Goal: Communication & Community: Connect with others

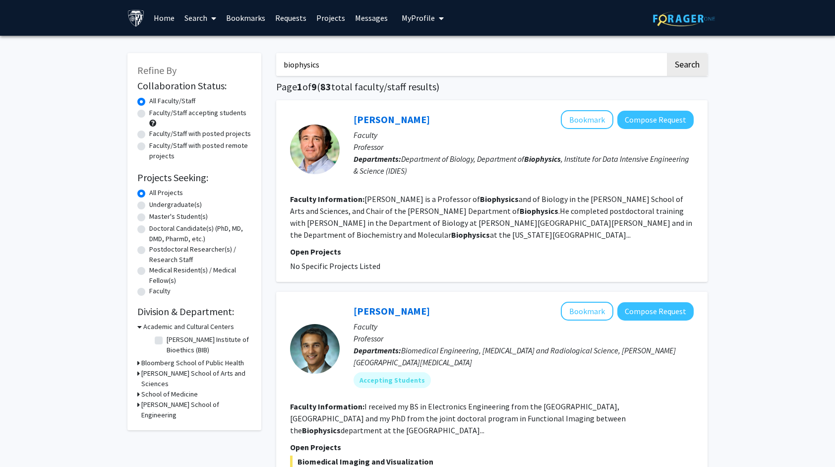
click at [252, 21] on link "Bookmarks" at bounding box center [245, 17] width 49 height 35
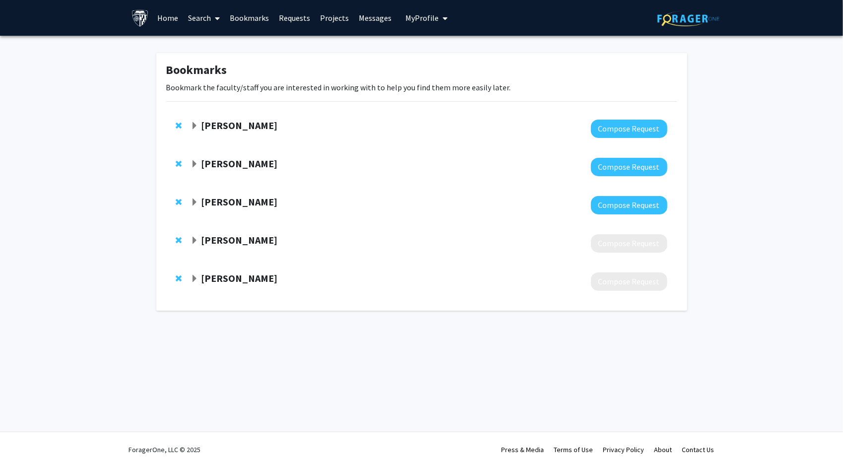
click at [252, 125] on strong "Karen Fleming" at bounding box center [239, 125] width 76 height 12
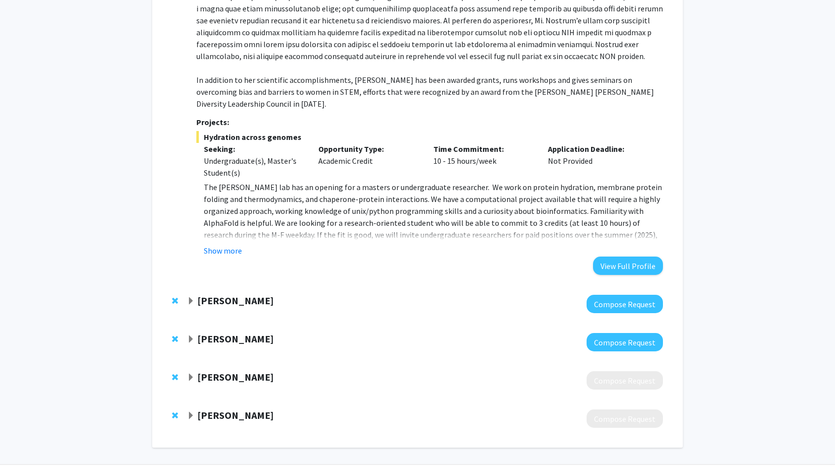
scroll to position [248, 0]
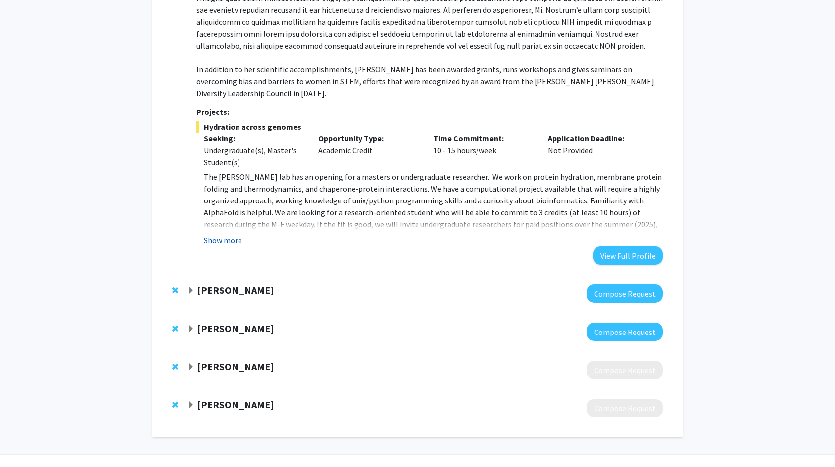
click at [232, 234] on button "Show more" at bounding box center [223, 240] width 38 height 12
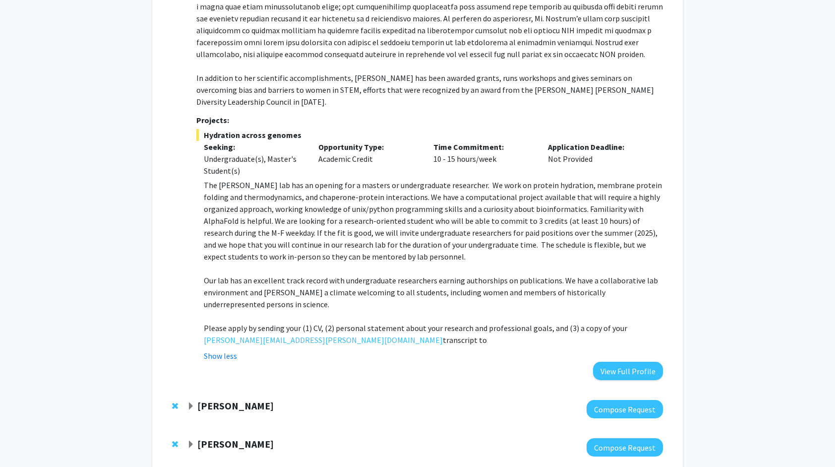
scroll to position [239, 0]
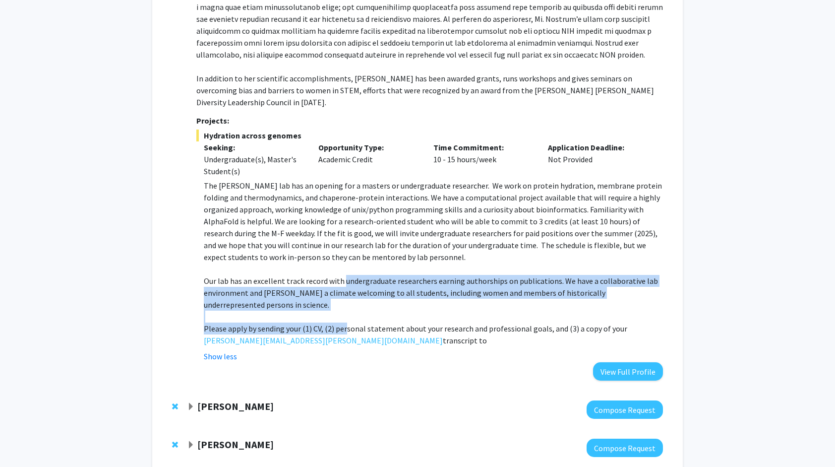
drag, startPoint x: 344, startPoint y: 326, endPoint x: 342, endPoint y: 265, distance: 61.6
click at [342, 265] on div "The Fleming lab has an opening for a masters or undergraduate researcher. We wo…" at bounding box center [433, 263] width 459 height 167
click at [342, 275] on p "Our lab has an excellent track record with undergraduate researchers earning au…" at bounding box center [433, 293] width 459 height 36
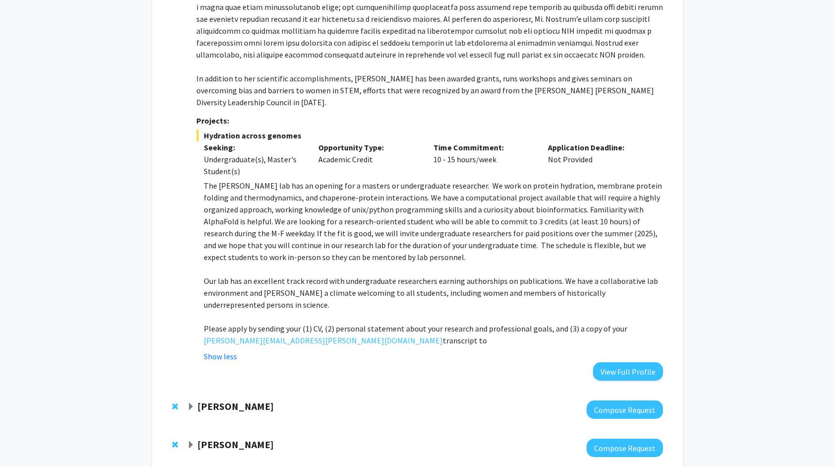
drag, startPoint x: 218, startPoint y: 280, endPoint x: 660, endPoint y: 314, distance: 443.3
click at [660, 314] on div "The Fleming lab has an opening for a masters or undergraduate researcher. We wo…" at bounding box center [433, 263] width 459 height 167
click at [660, 322] on p "Please apply by sending your (1) CV, (2) personal statement about your research…" at bounding box center [433, 334] width 459 height 24
click at [657, 322] on p "Please apply by sending your (1) CV, (2) personal statement about your research…" at bounding box center [433, 334] width 459 height 24
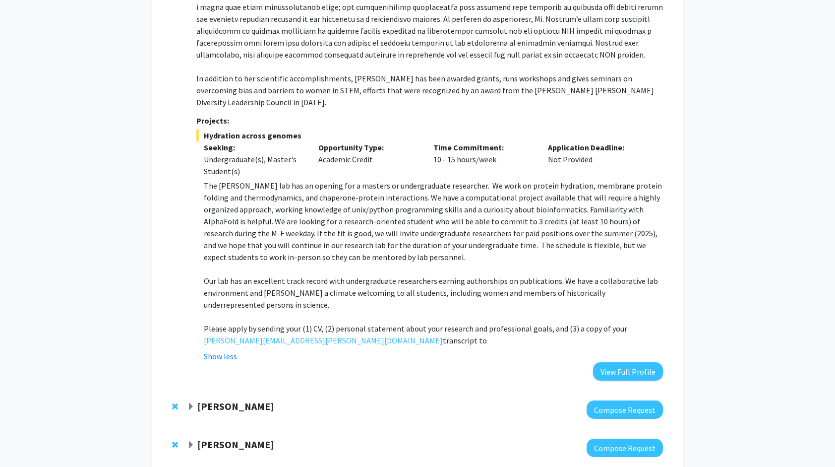
click at [610, 322] on p "Please apply by sending your (1) CV, (2) personal statement about your research…" at bounding box center [433, 334] width 459 height 24
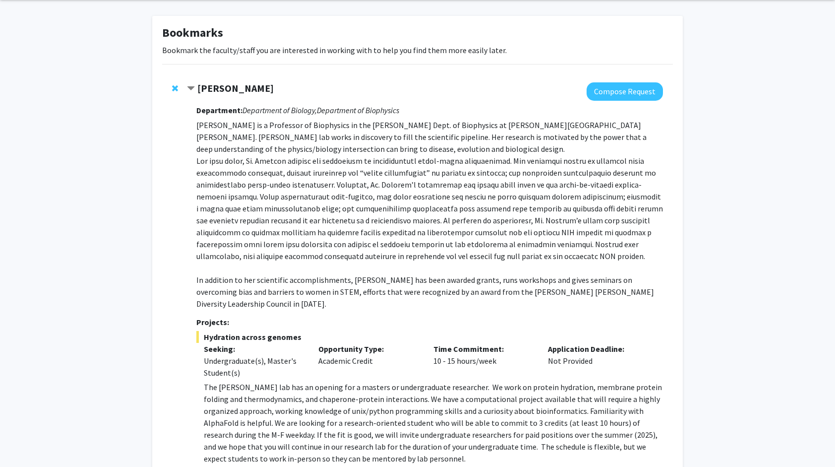
scroll to position [0, 0]
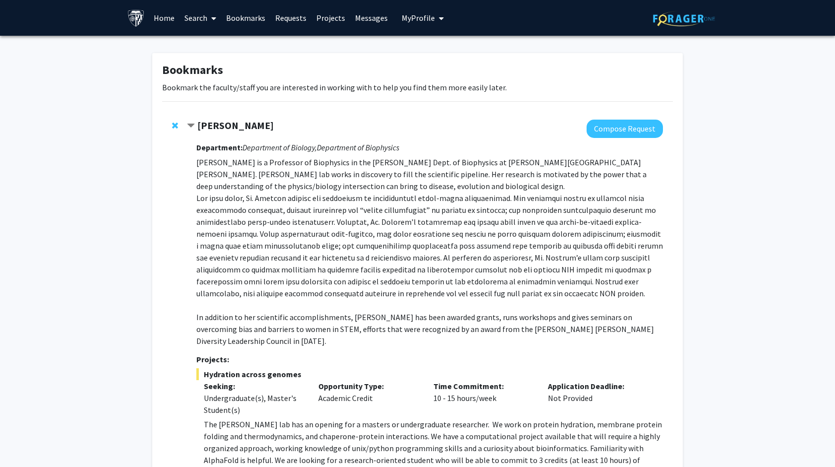
click at [220, 124] on strong "Karen Fleming" at bounding box center [235, 125] width 76 height 12
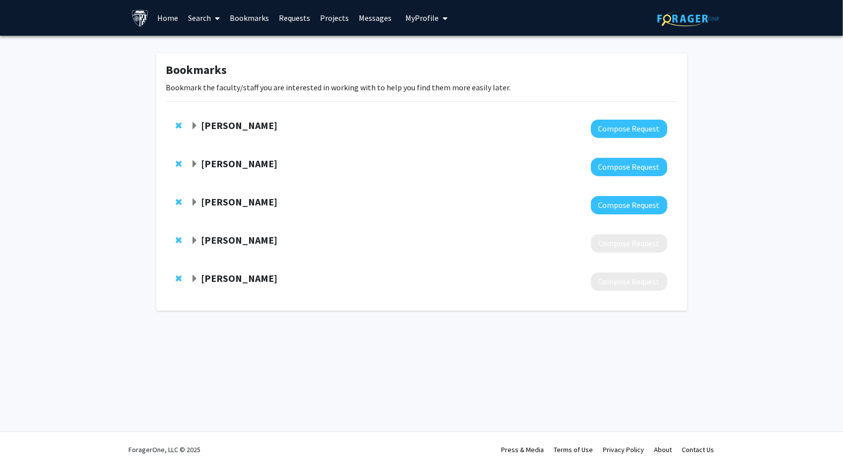
click at [253, 163] on strong "[PERSON_NAME]" at bounding box center [239, 163] width 76 height 12
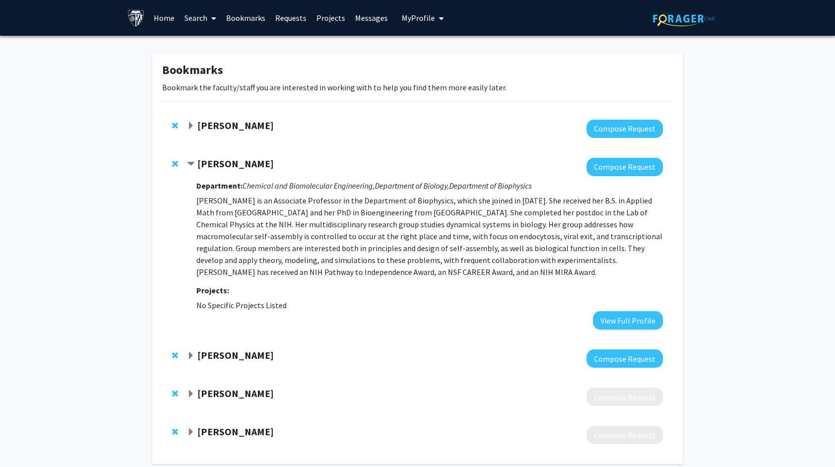
drag, startPoint x: 315, startPoint y: 302, endPoint x: 240, endPoint y: 203, distance: 123.6
click at [240, 203] on div "Department: Chemical and Biomolecular Engineering, Department of Biology, Depar…" at bounding box center [429, 252] width 467 height 153
click at [240, 203] on p "[PERSON_NAME] is an Associate Professor in the Department of Biophysics, which …" at bounding box center [429, 235] width 467 height 83
click at [264, 249] on p "[PERSON_NAME] is an Associate Professor in the Department of Biophysics, which …" at bounding box center [429, 235] width 467 height 83
drag, startPoint x: 639, startPoint y: 322, endPoint x: 599, endPoint y: 305, distance: 43.3
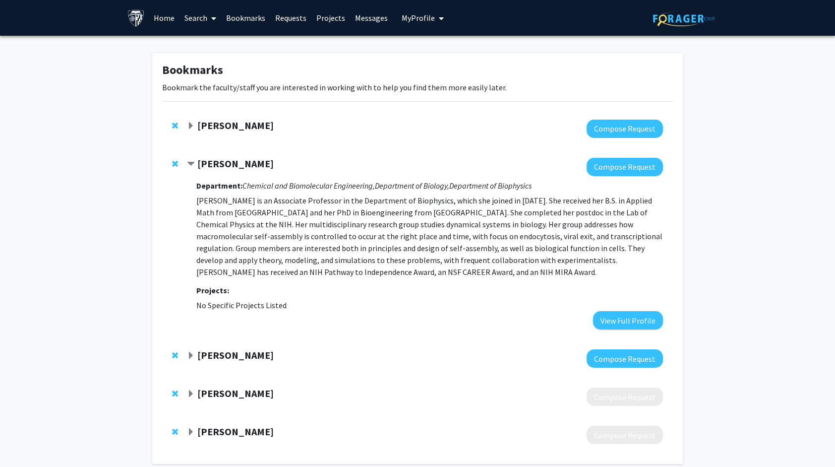
click at [599, 305] on fg-project-list "No Specific Projects Listed" at bounding box center [429, 305] width 467 height 12
drag, startPoint x: 628, startPoint y: 318, endPoint x: 614, endPoint y: 321, distance: 14.8
click at [614, 321] on button "View Full Profile" at bounding box center [628, 320] width 70 height 18
click at [220, 171] on div at bounding box center [425, 167] width 476 height 18
click at [231, 163] on strong "[PERSON_NAME]" at bounding box center [235, 163] width 76 height 12
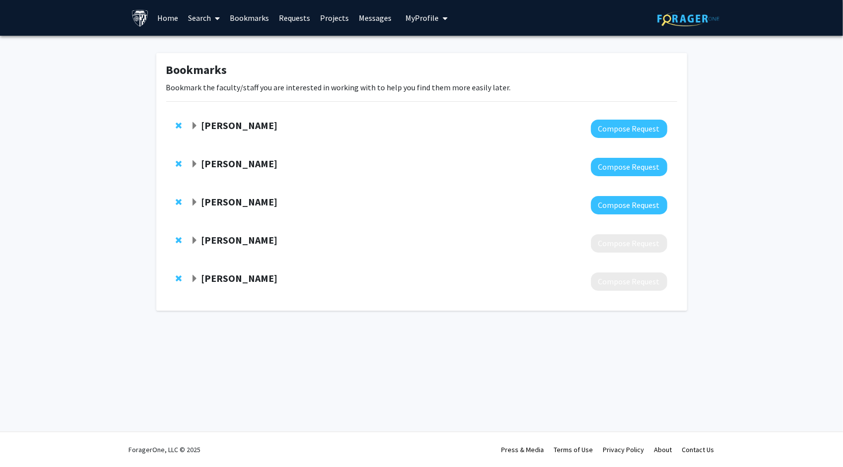
click at [239, 201] on strong "Maria Procopio" at bounding box center [239, 201] width 76 height 12
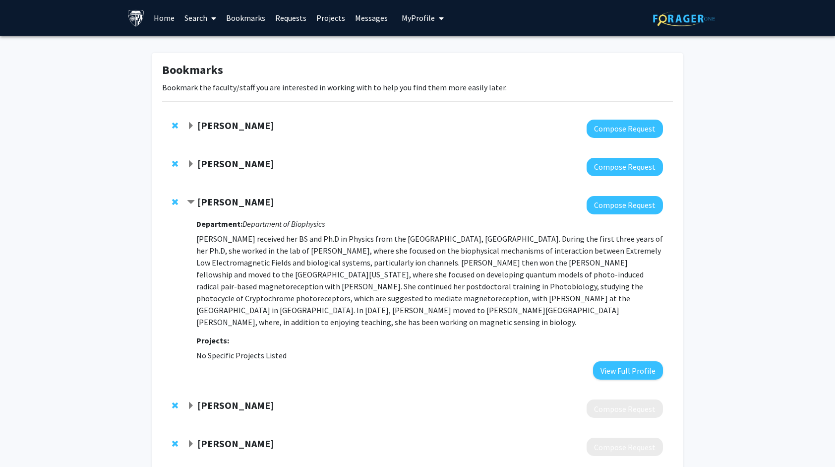
click at [239, 201] on strong "Maria Procopio" at bounding box center [235, 201] width 76 height 12
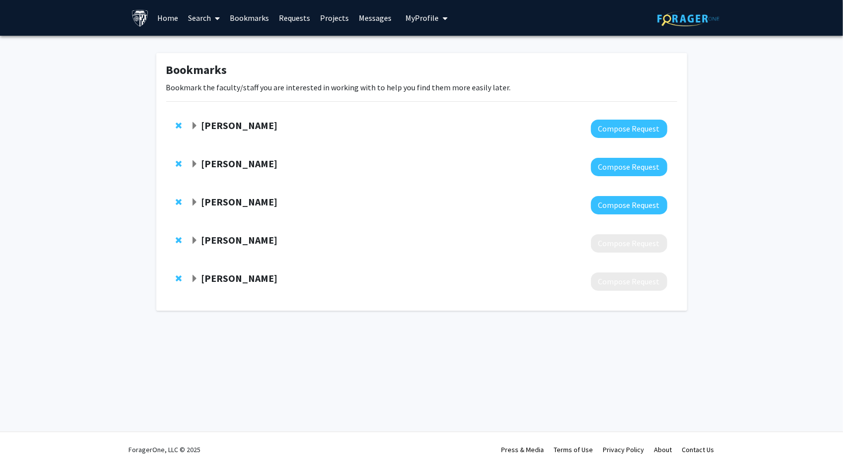
click at [236, 234] on strong "Ana Damjanovic" at bounding box center [239, 240] width 76 height 12
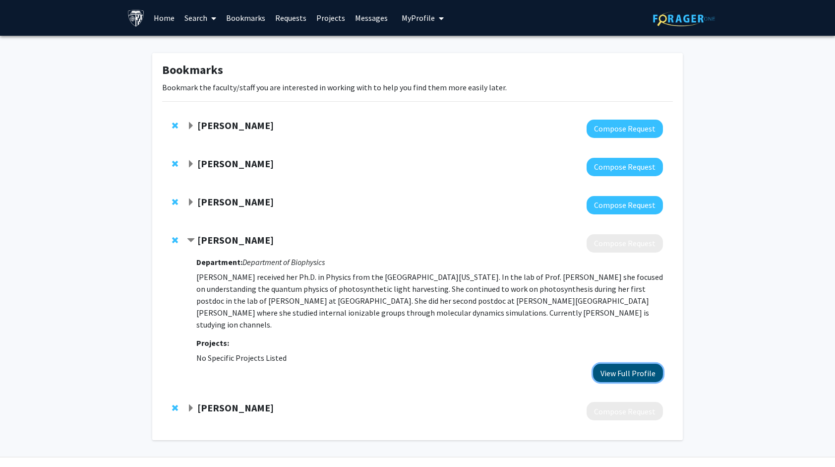
click at [631, 364] on button "View Full Profile" at bounding box center [628, 373] width 70 height 18
click at [329, 281] on p "Ana Damjanovic received her Ph.D. in Physics from the University of Illinois at…" at bounding box center [429, 301] width 467 height 60
click at [212, 402] on div "Bin Wu" at bounding box center [294, 408] width 214 height 12
click at [219, 401] on strong "Bin Wu" at bounding box center [235, 407] width 76 height 12
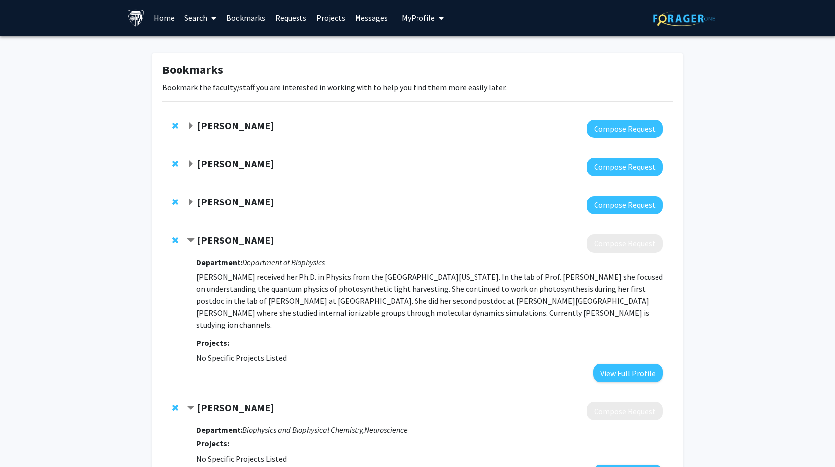
scroll to position [75, 0]
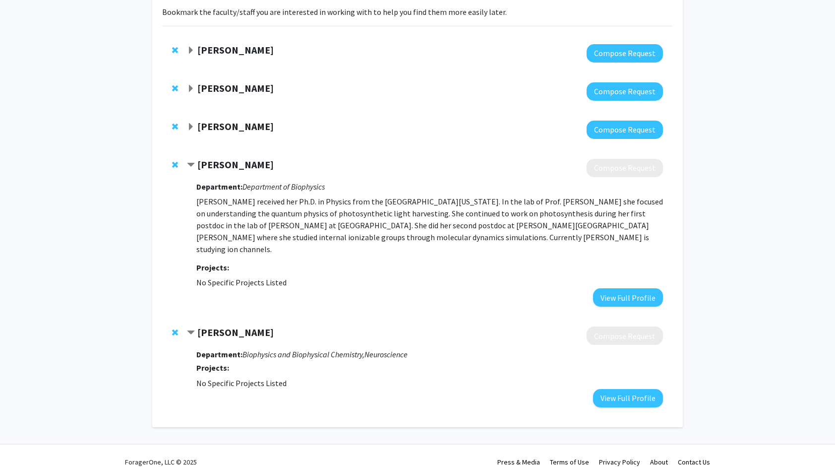
click at [217, 326] on strong "Bin Wu" at bounding box center [235, 332] width 76 height 12
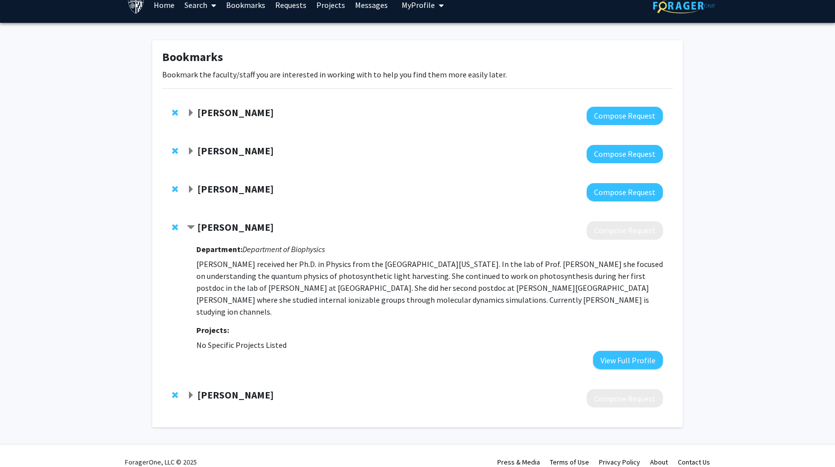
scroll to position [0, 0]
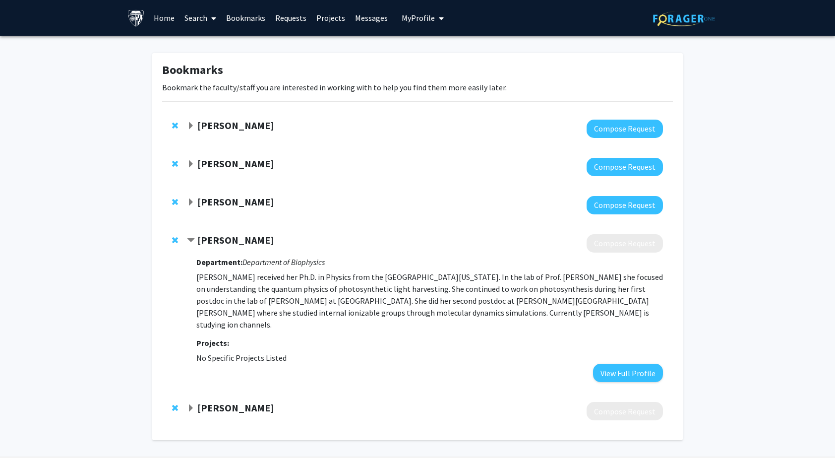
drag, startPoint x: 189, startPoint y: 19, endPoint x: 469, endPoint y: 144, distance: 307.1
click at [469, 144] on div "Karen Fleming Compose Request" at bounding box center [417, 129] width 511 height 38
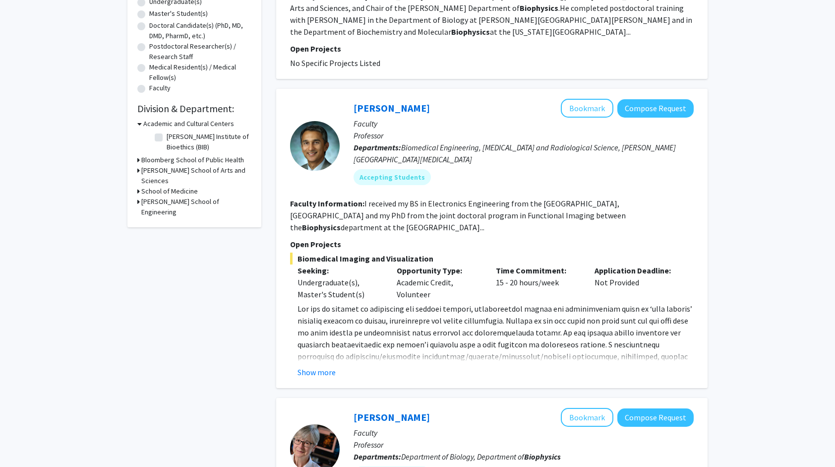
scroll to position [203, 0]
click at [332, 366] on button "Show more" at bounding box center [317, 372] width 38 height 12
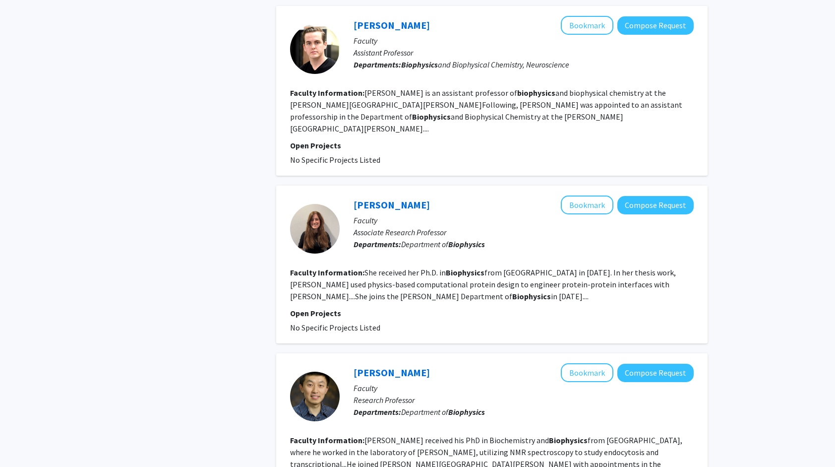
scroll to position [1237, 0]
drag, startPoint x: 417, startPoint y: 272, endPoint x: 376, endPoint y: 238, distance: 53.9
click at [376, 238] on fg-search-faculty "Kim Reynolds Bookmark Compose Request Faculty Associate Research Professor Depa…" at bounding box center [492, 264] width 404 height 138
drag, startPoint x: 376, startPoint y: 238, endPoint x: 425, endPoint y: 255, distance: 52.7
click at [425, 255] on fg-search-faculty "Kim Reynolds Bookmark Compose Request Faculty Associate Research Professor Depa…" at bounding box center [492, 264] width 404 height 138
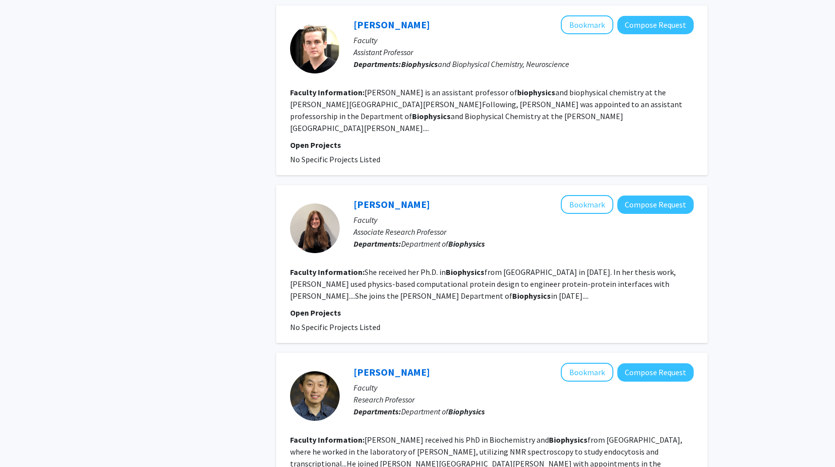
click at [400, 267] on fg-read-more "She received her Ph.D. in Biophysics from UC Berkeley in 2006. In her thesis wo…" at bounding box center [483, 284] width 386 height 34
drag, startPoint x: 397, startPoint y: 235, endPoint x: 446, endPoint y: 273, distance: 62.2
click at [446, 273] on fg-search-faculty "Kim Reynolds Bookmark Compose Request Faculty Associate Research Professor Depa…" at bounding box center [492, 264] width 404 height 138
click at [446, 307] on section "Open Projects No Specific Projects Listed" at bounding box center [492, 320] width 404 height 26
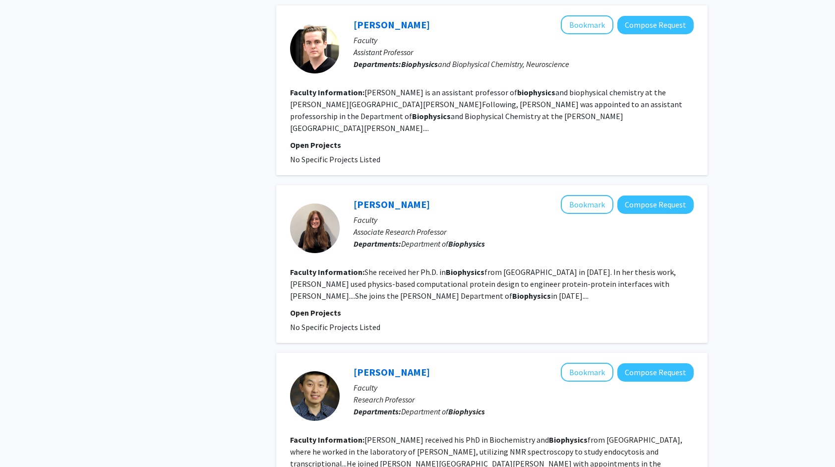
click at [446, 307] on section "Open Projects No Specific Projects Listed" at bounding box center [492, 320] width 404 height 26
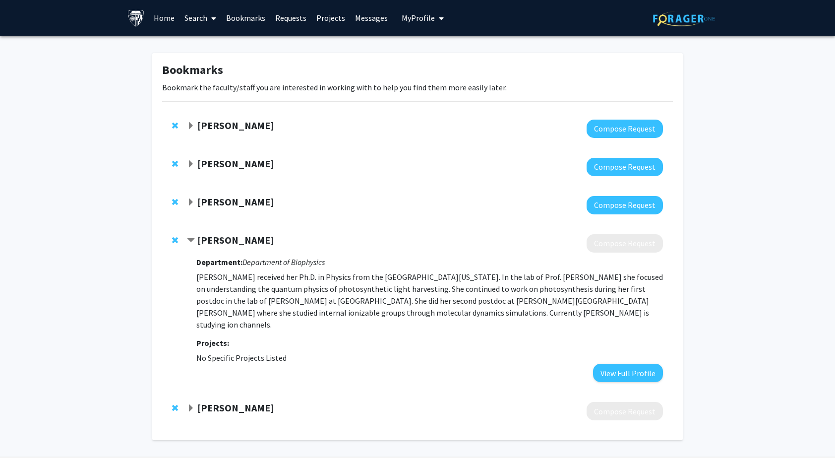
click at [251, 241] on strong "Ana Damjanovic" at bounding box center [235, 240] width 76 height 12
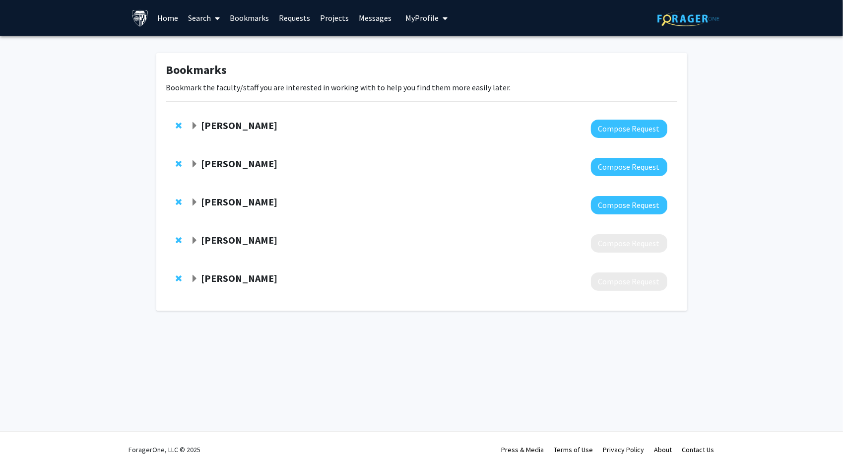
click at [231, 125] on strong "Karen Fleming" at bounding box center [239, 125] width 76 height 12
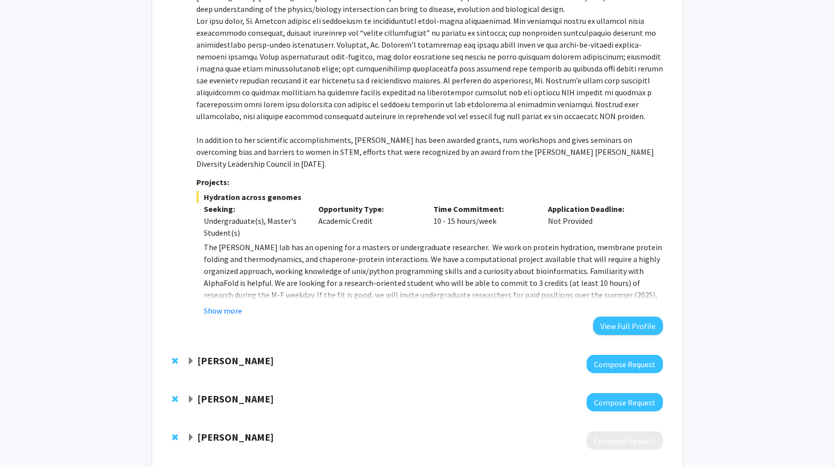
scroll to position [179, 0]
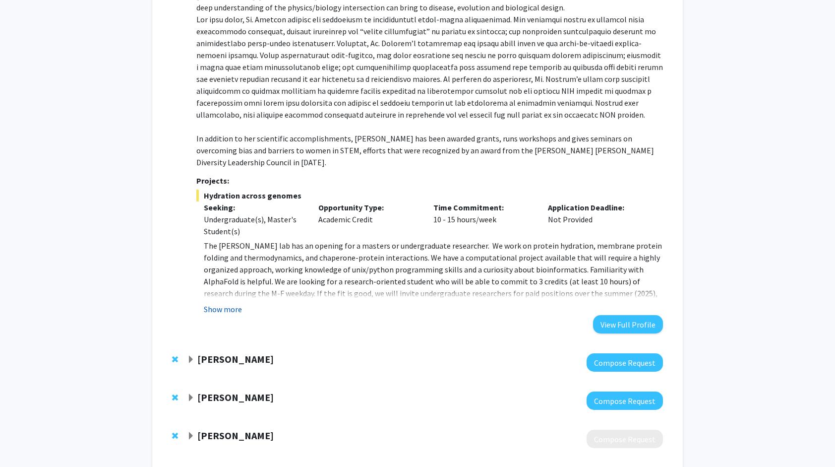
click at [220, 303] on button "Show more" at bounding box center [223, 309] width 38 height 12
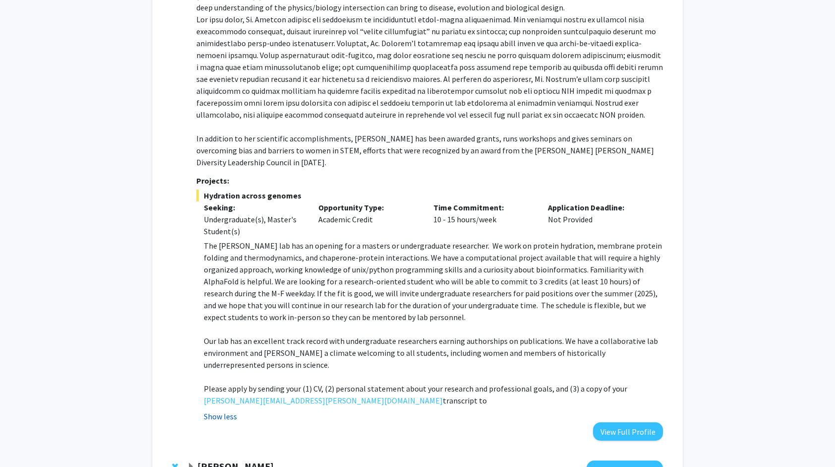
scroll to position [0, 0]
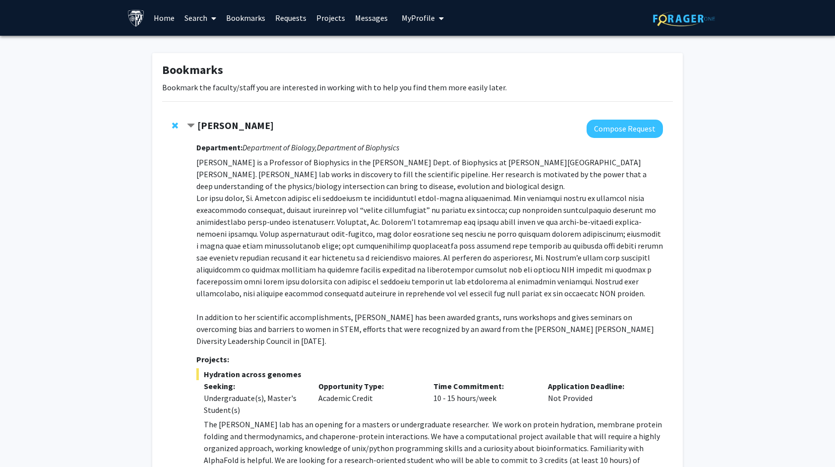
click at [234, 125] on strong "Karen Fleming" at bounding box center [235, 125] width 76 height 12
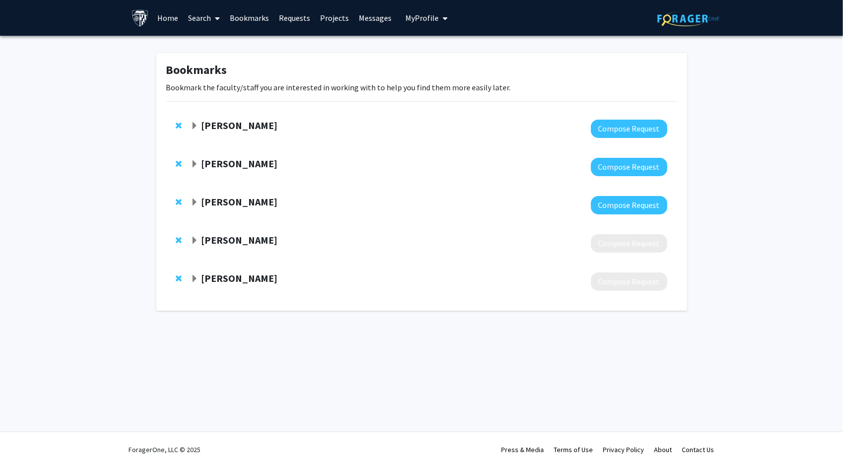
click at [238, 160] on strong "[PERSON_NAME]" at bounding box center [239, 163] width 76 height 12
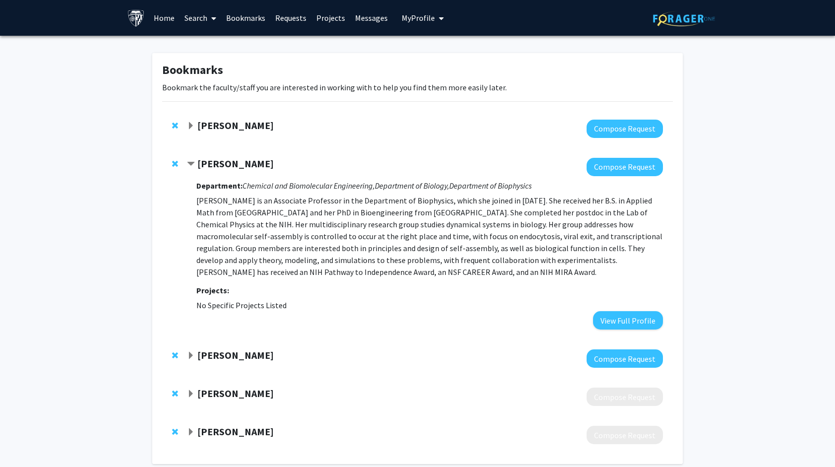
click at [284, 207] on p "[PERSON_NAME] is an Associate Professor in the Department of Biophysics, which …" at bounding box center [429, 235] width 467 height 83
click at [645, 165] on button "Compose Request" at bounding box center [625, 167] width 76 height 18
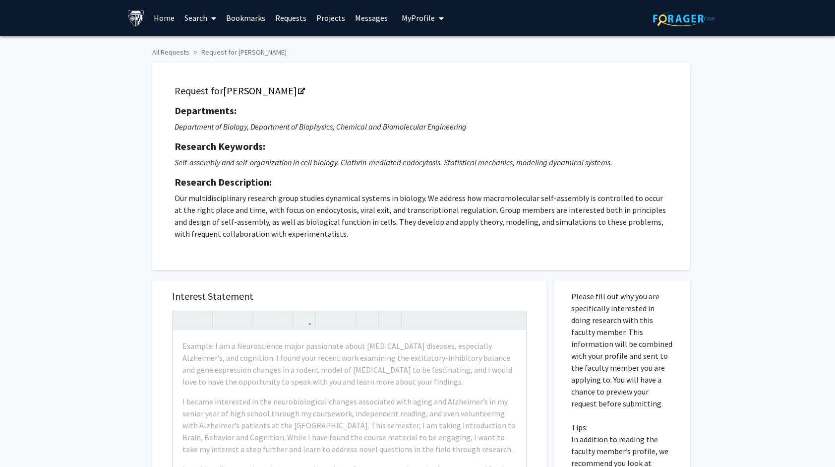
click at [374, 237] on p "Our multidisciplinary research group studies dynamical systems in biology. We a…" at bounding box center [422, 216] width 494 height 48
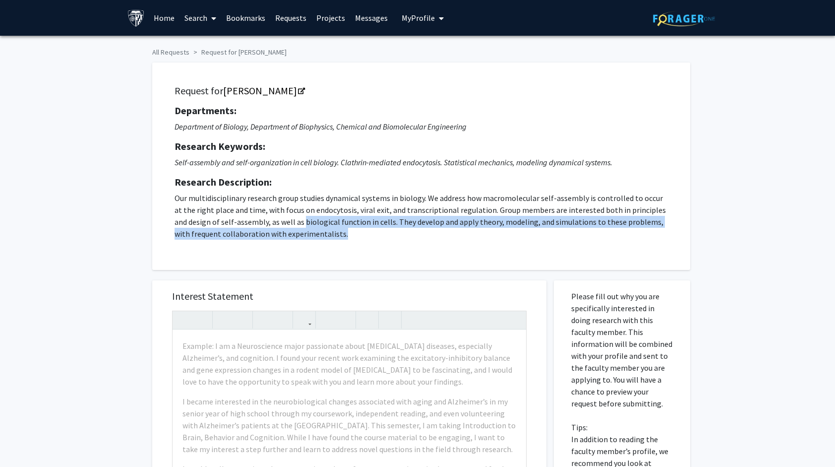
drag, startPoint x: 374, startPoint y: 237, endPoint x: 309, endPoint y: 224, distance: 65.9
click at [309, 224] on p "Our multidisciplinary research group studies dynamical systems in biology. We a…" at bounding box center [422, 216] width 494 height 48
click at [307, 224] on p "Our multidisciplinary research group studies dynamical systems in biology. We a…" at bounding box center [422, 216] width 494 height 48
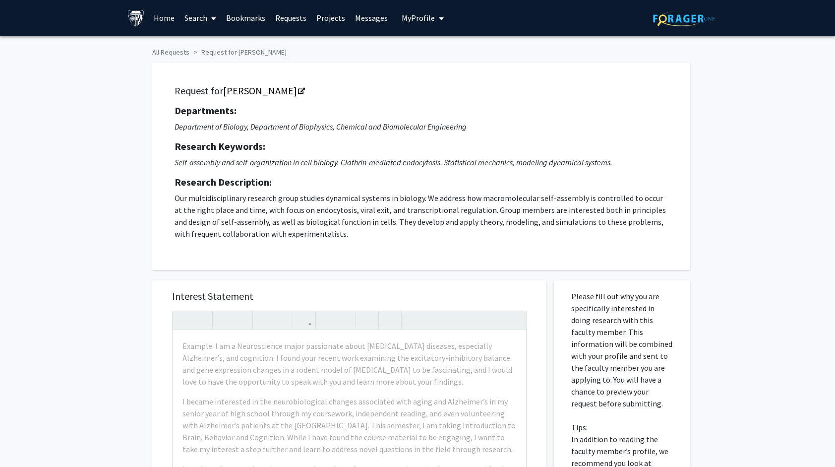
click at [378, 176] on h5 "Research Description:" at bounding box center [422, 182] width 494 height 12
click at [369, 249] on div "Request for Margaret Johnson Departments: Department of Biology, Department of …" at bounding box center [421, 166] width 513 height 183
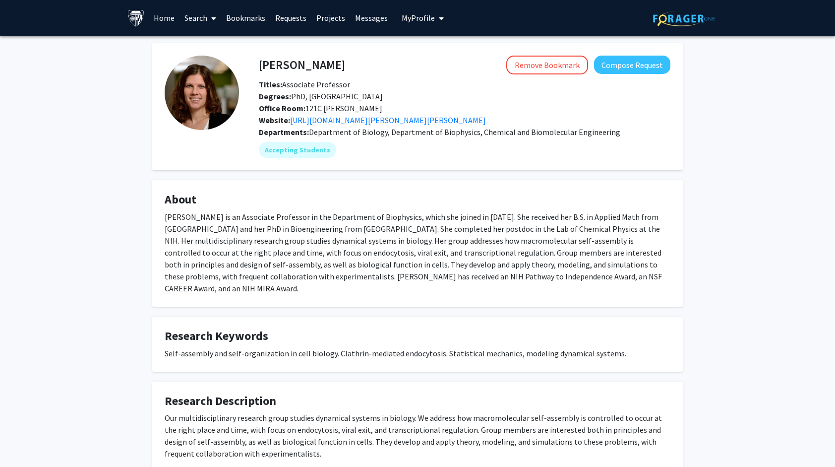
scroll to position [55, 0]
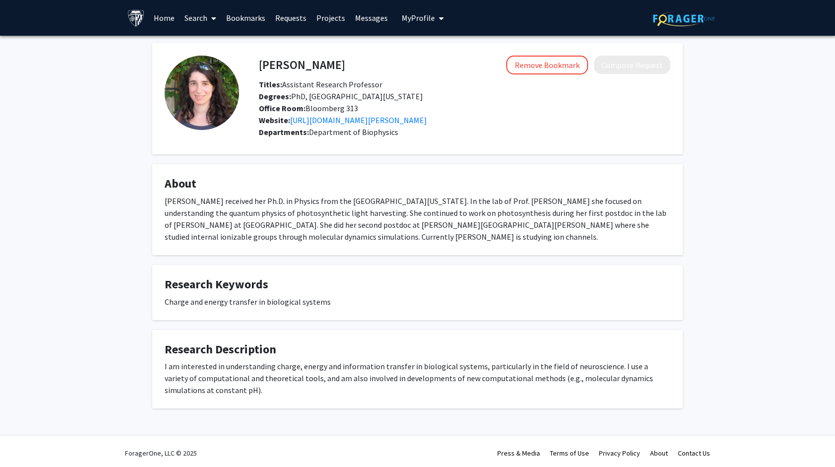
click at [465, 380] on div "I am interested in understanding charge, energy and information transfer in bio…" at bounding box center [418, 378] width 506 height 36
drag, startPoint x: 465, startPoint y: 380, endPoint x: 464, endPoint y: 386, distance: 6.1
click at [464, 386] on div "I am interested in understanding charge, energy and information transfer in bio…" at bounding box center [418, 378] width 506 height 36
drag, startPoint x: 464, startPoint y: 386, endPoint x: 475, endPoint y: 343, distance: 45.1
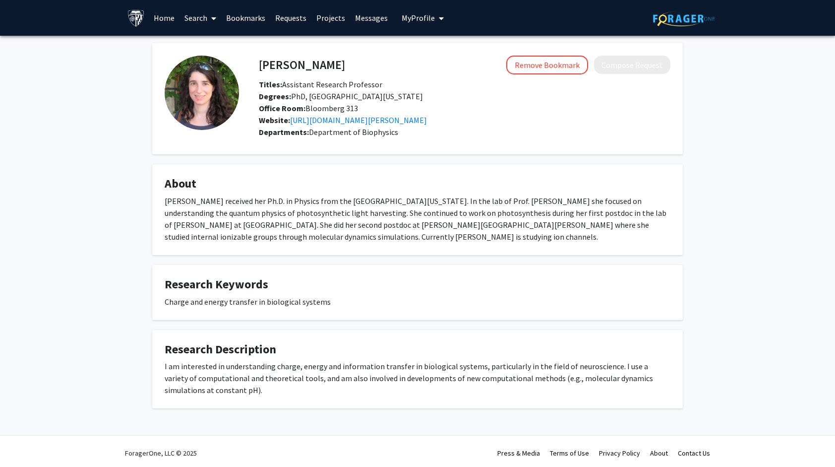
click at [475, 343] on fg-card "Research Description I am interested in understanding charge, energy and inform…" at bounding box center [417, 369] width 531 height 79
click at [475, 343] on h4 "Research Description" at bounding box center [418, 349] width 506 height 14
click at [724, 267] on div "Ana Damjanovic Remove Bookmark Compose Request Titles: Assistant Research Profe…" at bounding box center [417, 238] width 835 height 405
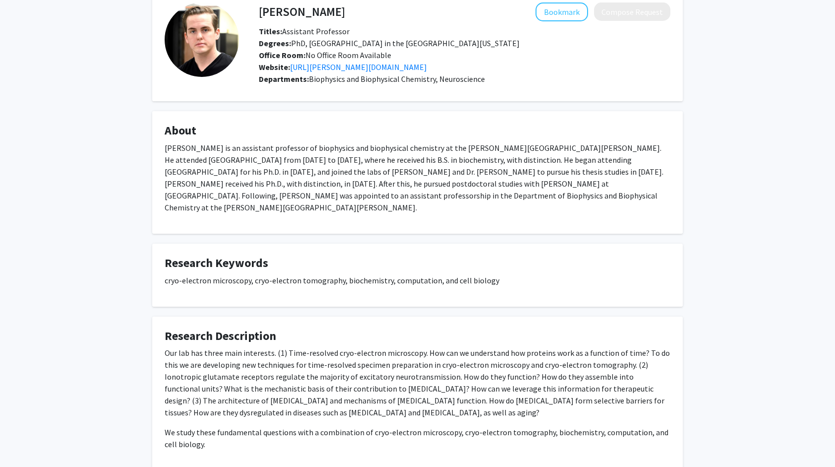
scroll to position [107, 0]
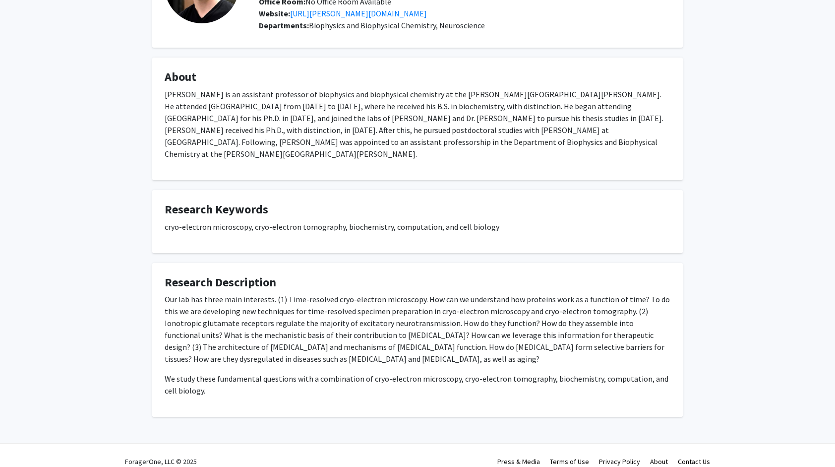
click at [419, 344] on p "Our lab has three main interests. (1) Time-resolved cryo-electron microscopy. H…" at bounding box center [418, 328] width 506 height 71
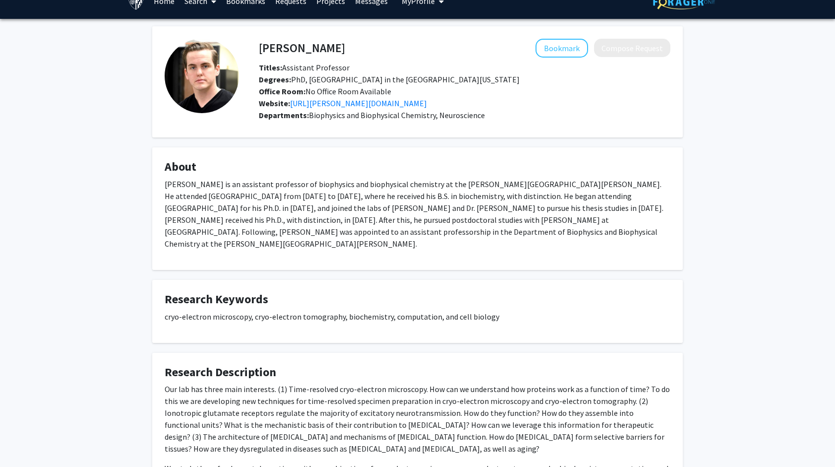
scroll to position [0, 0]
